Goal: Transaction & Acquisition: Purchase product/service

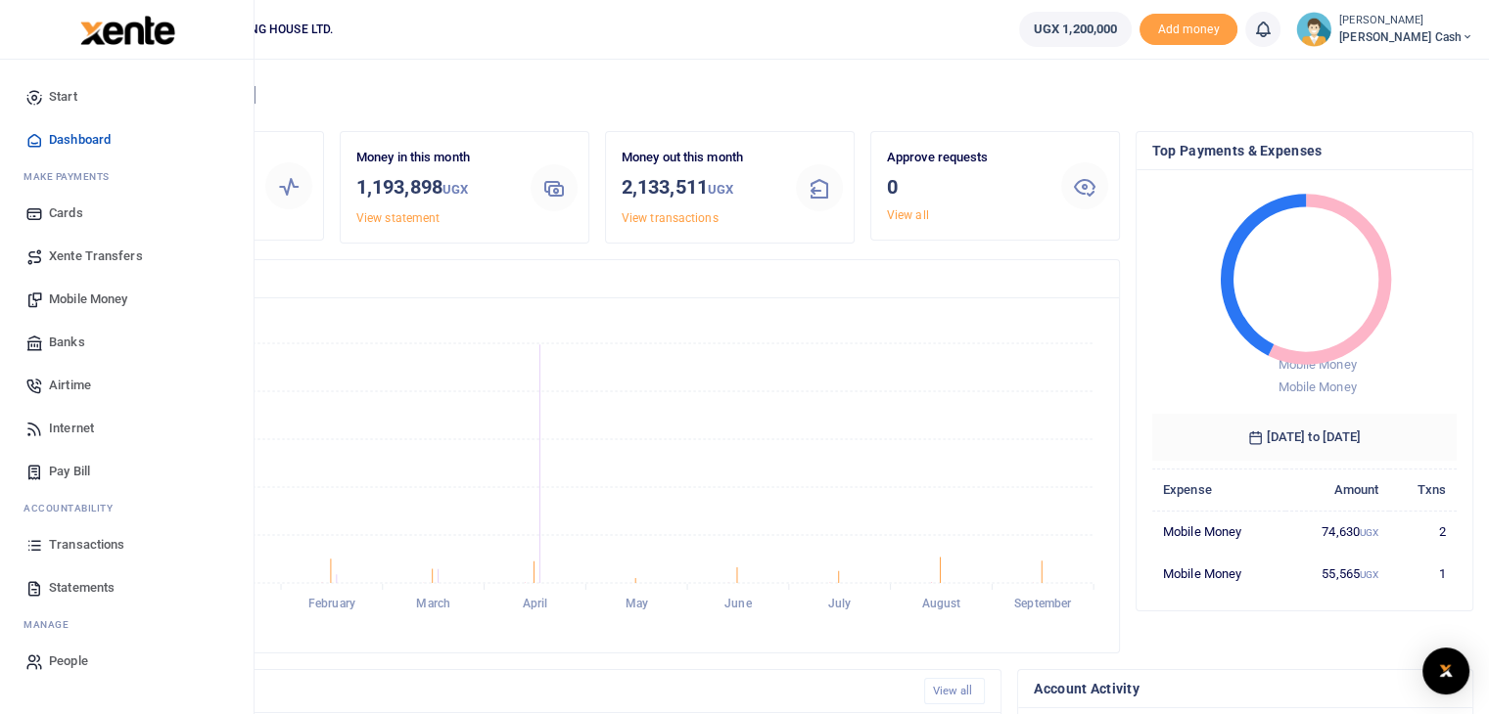
click at [61, 392] on span "Airtime" at bounding box center [70, 386] width 42 height 20
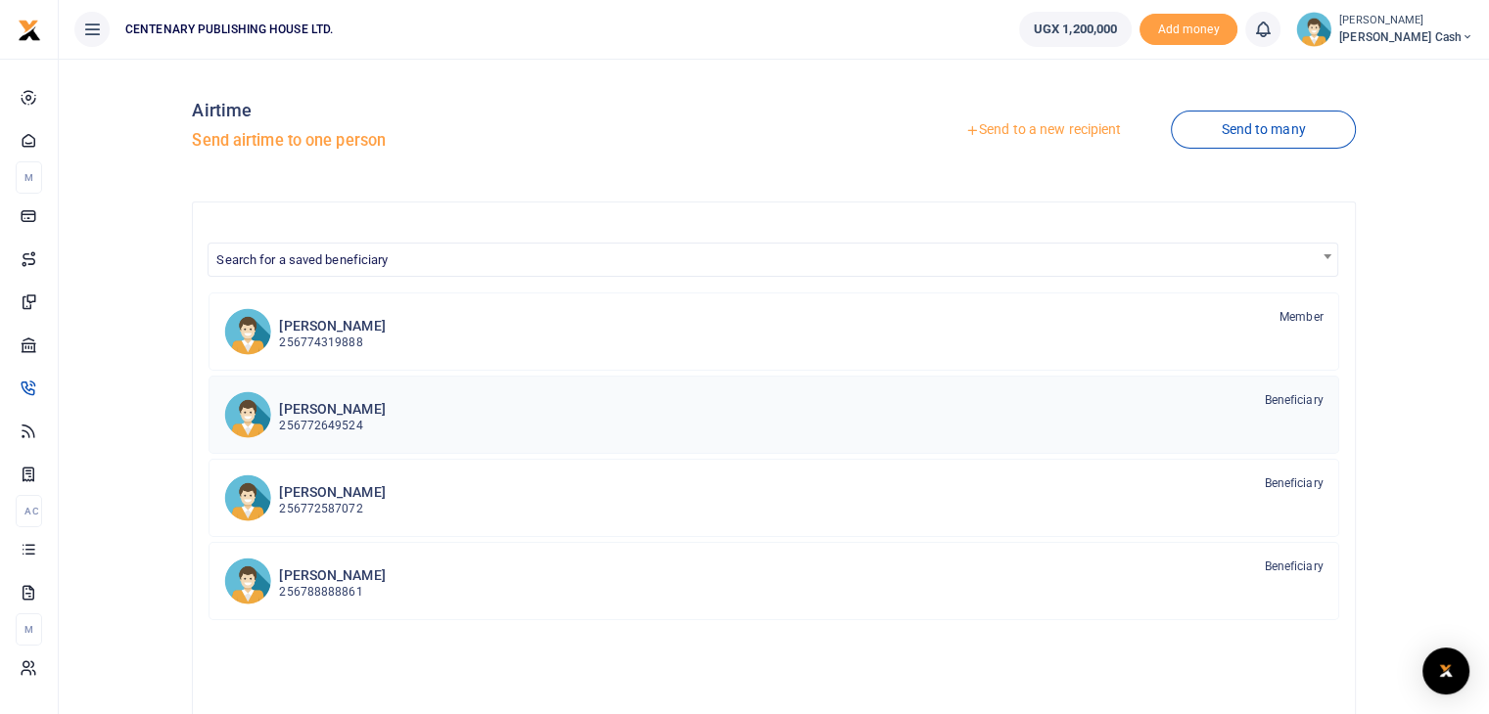
click at [294, 417] on p "256772649524" at bounding box center [332, 426] width 106 height 19
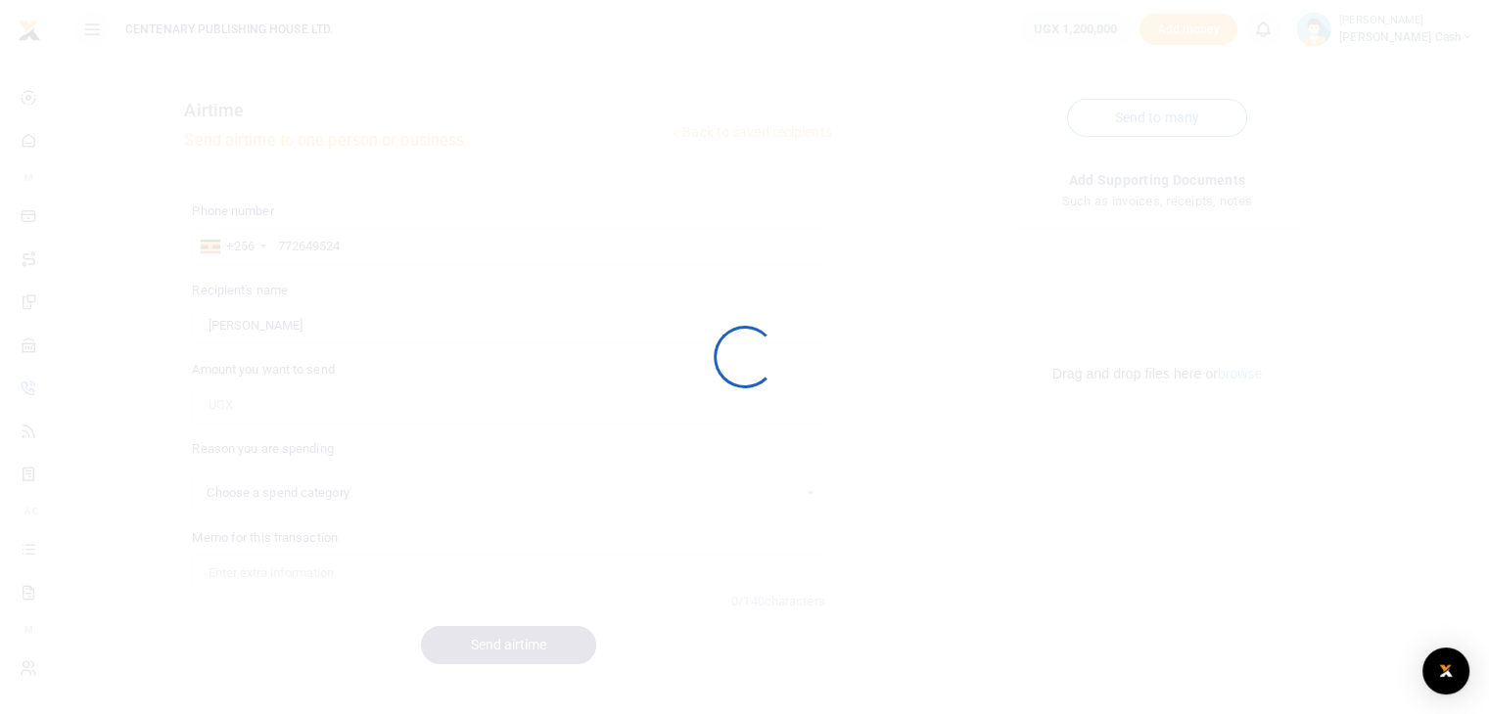
select select
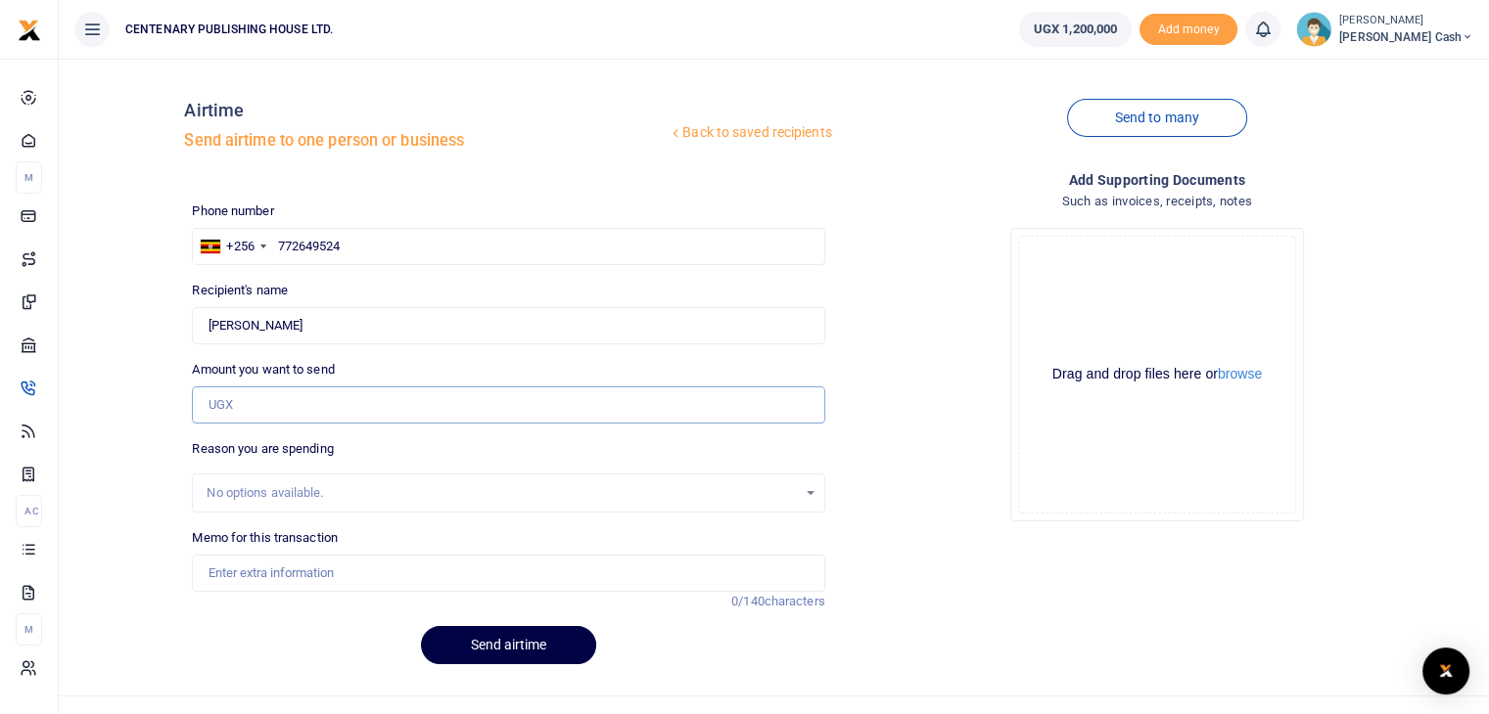
click at [237, 400] on input "Amount you want to send" at bounding box center [508, 405] width 632 height 37
type input "10,000"
click at [242, 569] on input "Memo for this transaction" at bounding box center [508, 573] width 632 height 37
type input "Airtime for data to attend online meeting"
click at [485, 639] on button "Send airtime" at bounding box center [508, 645] width 175 height 38
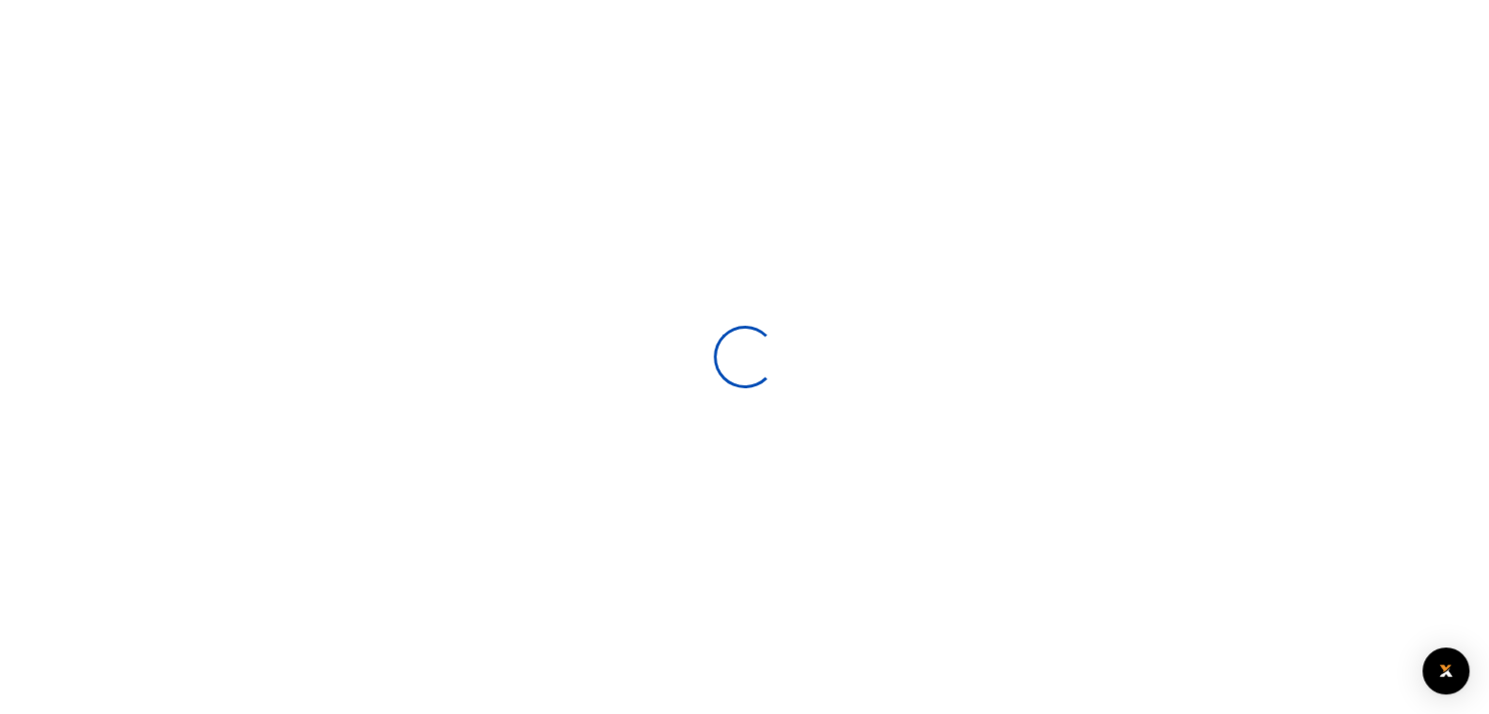
select select
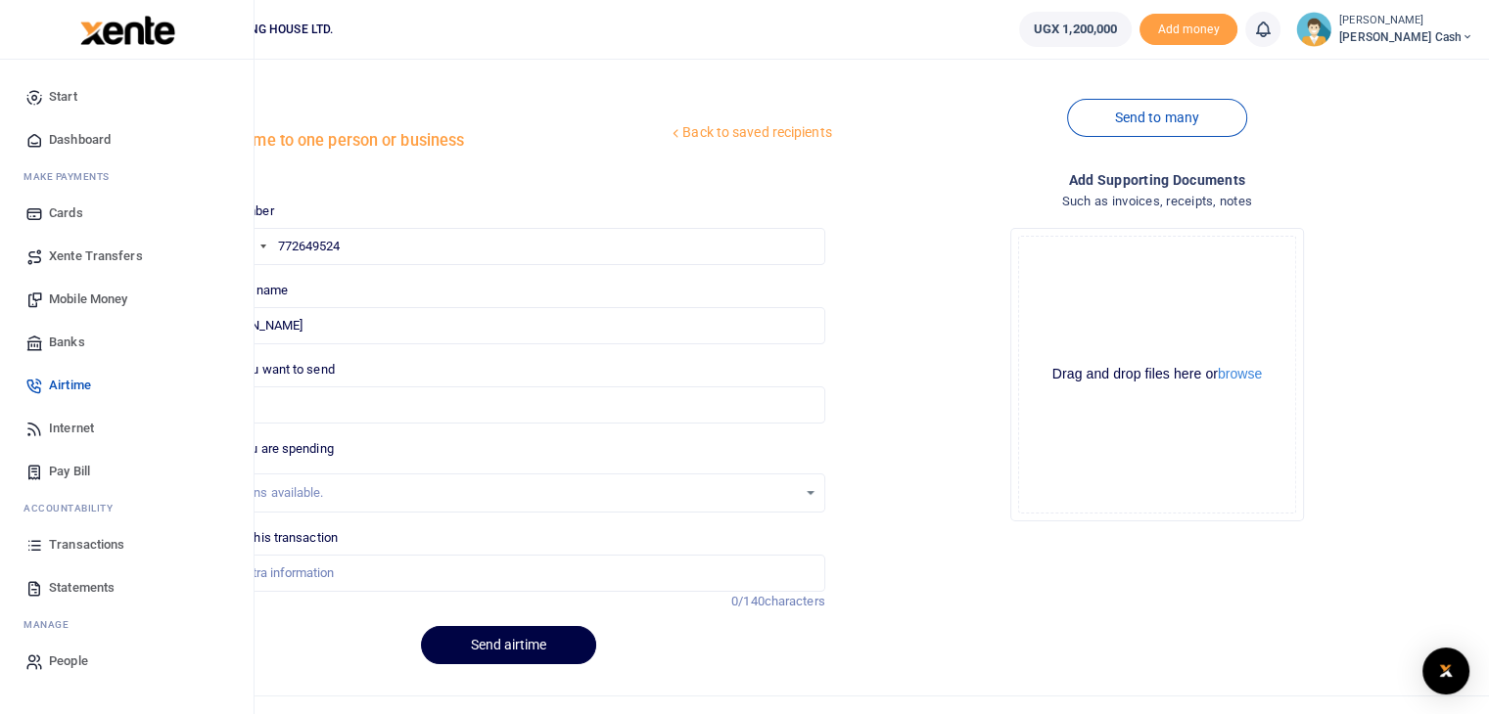
click at [87, 134] on span "Dashboard" at bounding box center [80, 140] width 62 height 20
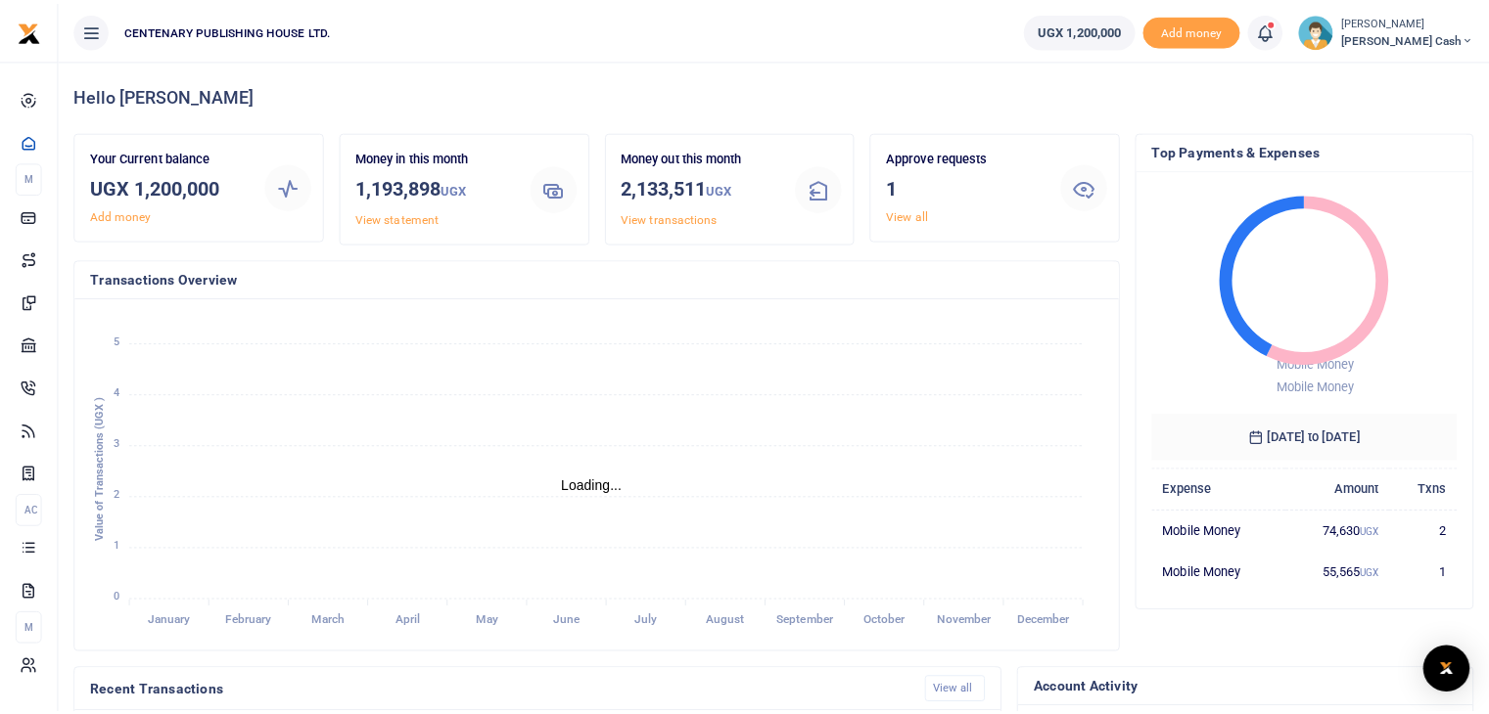
scroll to position [16, 16]
